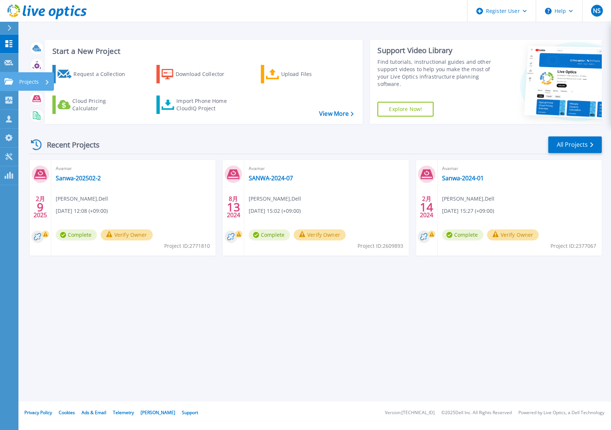
click at [26, 81] on p "Projects" at bounding box center [29, 81] width 20 height 19
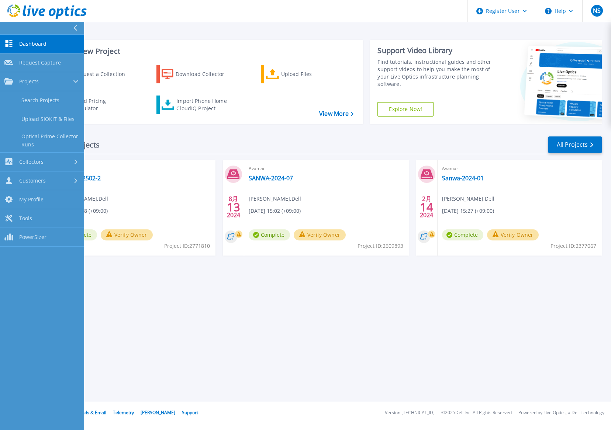
click at [204, 151] on div "Recent Projects All Projects" at bounding box center [314, 145] width 573 height 18
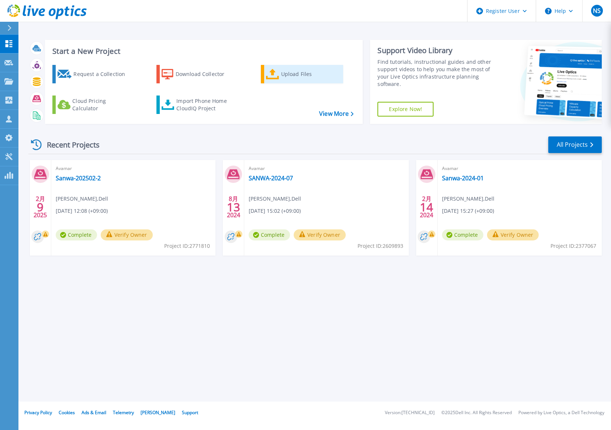
click at [272, 77] on icon at bounding box center [272, 74] width 13 height 11
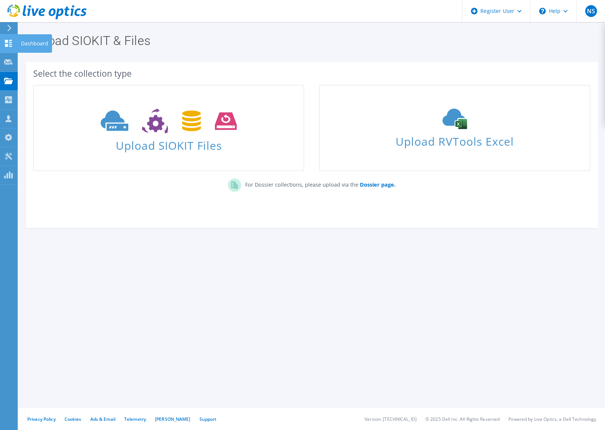
click at [13, 45] on icon at bounding box center [8, 43] width 9 height 7
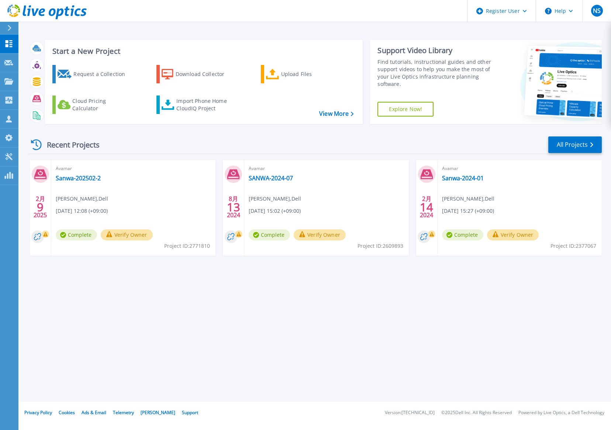
click at [417, 392] on div "Start a New Project Request a Collection Download Collector Upload Files Cloud …" at bounding box center [314, 201] width 592 height 402
click at [291, 75] on div "Upload Files" at bounding box center [310, 74] width 59 height 15
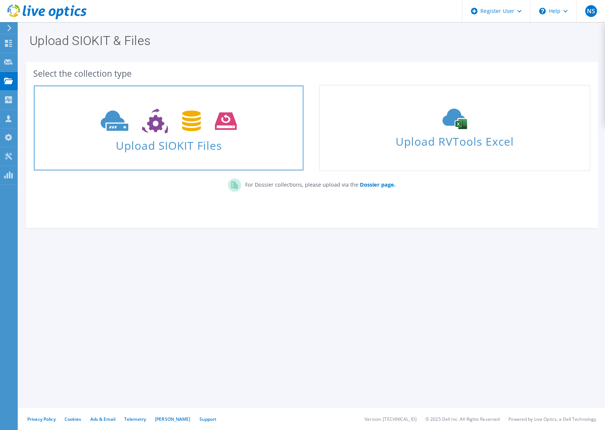
click at [207, 129] on icon at bounding box center [169, 120] width 136 height 25
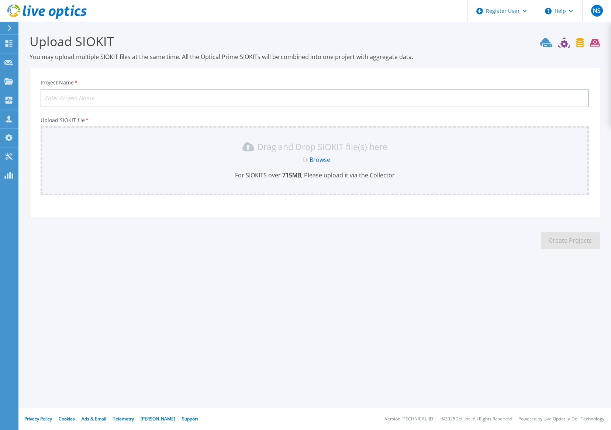
click at [411, 98] on input "Project Name *" at bounding box center [315, 98] width 548 height 18
type input "Sanwakagaku-2025-08"
click at [280, 164] on div "Drag and Drop SIOKIT file(s) here Or Browse For SIOKITS over 715 MB , Please up…" at bounding box center [314, 160] width 539 height 38
click at [248, 170] on div "Drag and Drop SIOKIT file(s) here Or Browse For SIOKITS over 715 MB , Please up…" at bounding box center [314, 160] width 539 height 38
click at [319, 160] on link "Browse" at bounding box center [319, 160] width 21 height 8
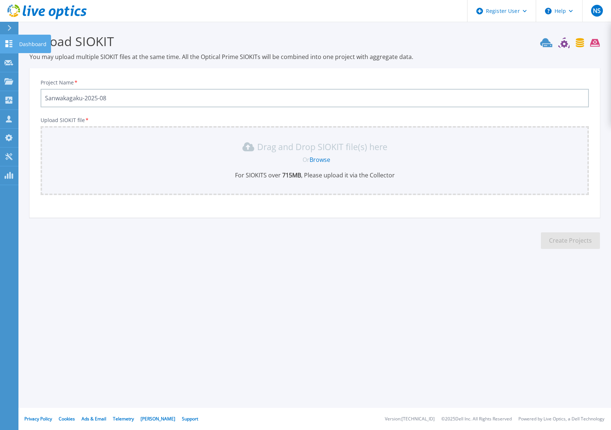
click at [10, 41] on icon at bounding box center [9, 43] width 7 height 7
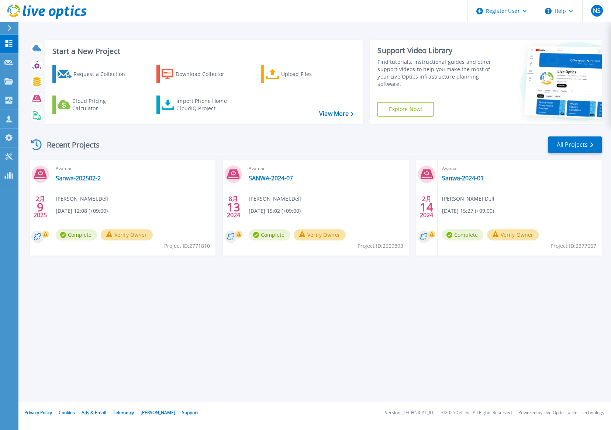
click at [419, 351] on div "Start a New Project Request a Collection Download Collector Upload Files Cloud …" at bounding box center [314, 201] width 592 height 402
click at [200, 73] on div "Download Collector" at bounding box center [205, 74] width 59 height 15
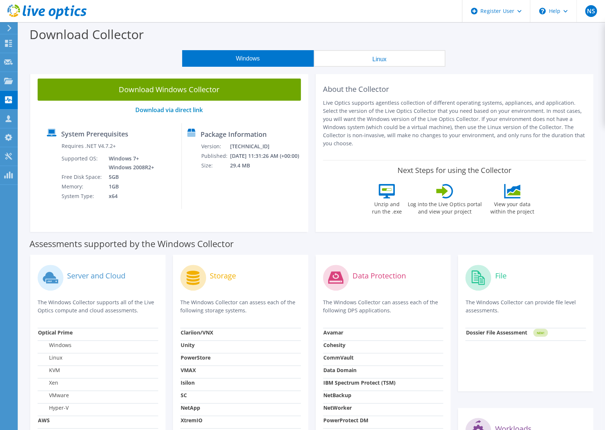
click at [485, 48] on div "Download Collector" at bounding box center [311, 36] width 579 height 28
click at [512, 60] on div "Windows Linux" at bounding box center [314, 58] width 576 height 17
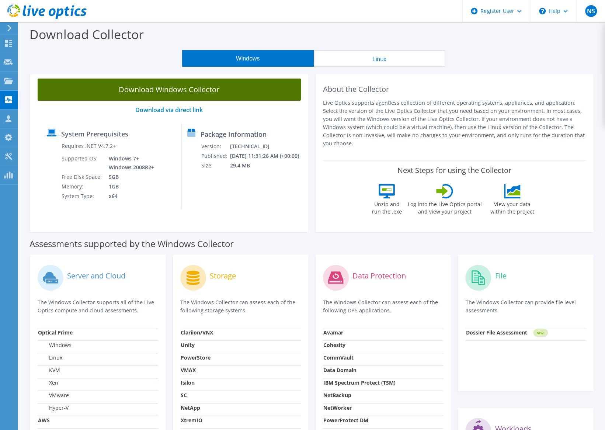
click at [211, 91] on link "Download Windows Collector" at bounding box center [169, 90] width 263 height 22
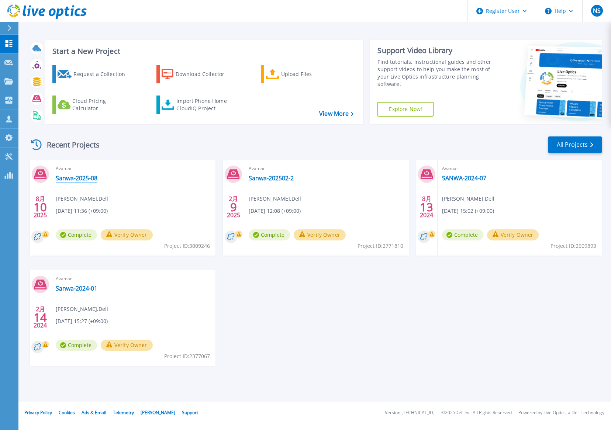
click at [83, 179] on link "Sanwa-2025-08" at bounding box center [77, 177] width 42 height 7
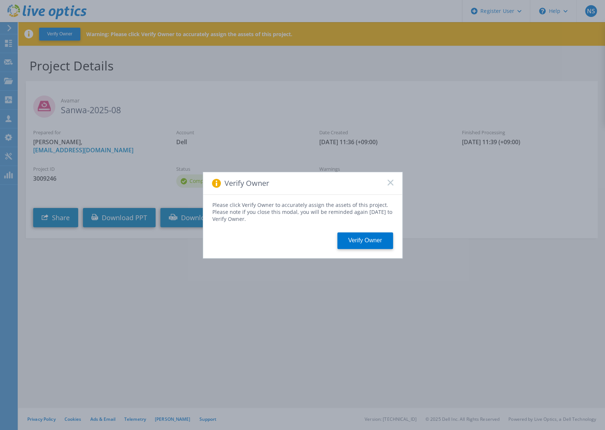
click at [391, 183] on icon at bounding box center [391, 183] width 6 height 6
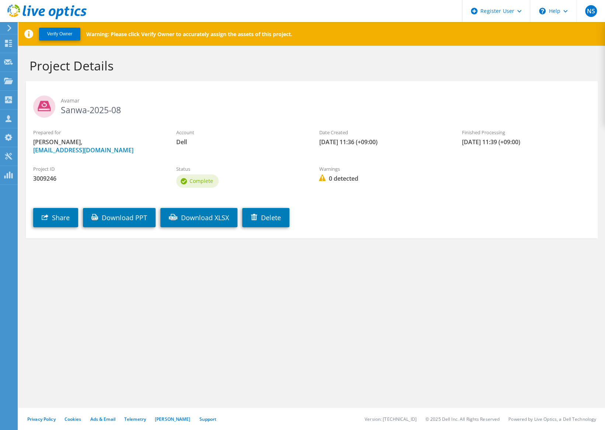
click at [455, 262] on section "Project Details Avamar Sanwa-2025-08 Prepared for [PERSON_NAME], [EMAIL_ADDRESS…" at bounding box center [311, 164] width 587 height 237
click at [217, 219] on link "Download XLSX" at bounding box center [198, 217] width 77 height 19
